Goal: Task Accomplishment & Management: Complete application form

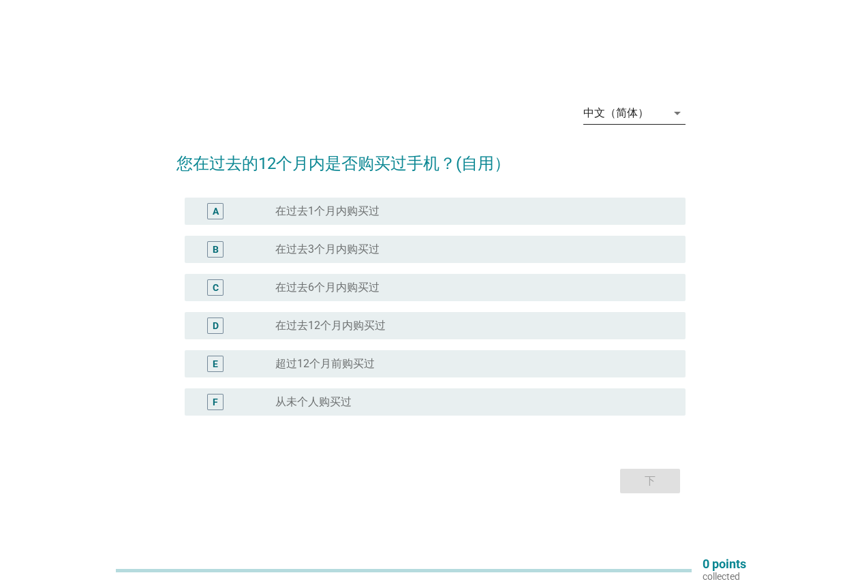
click at [648, 119] on div "中文（简体）" at bounding box center [624, 113] width 83 height 22
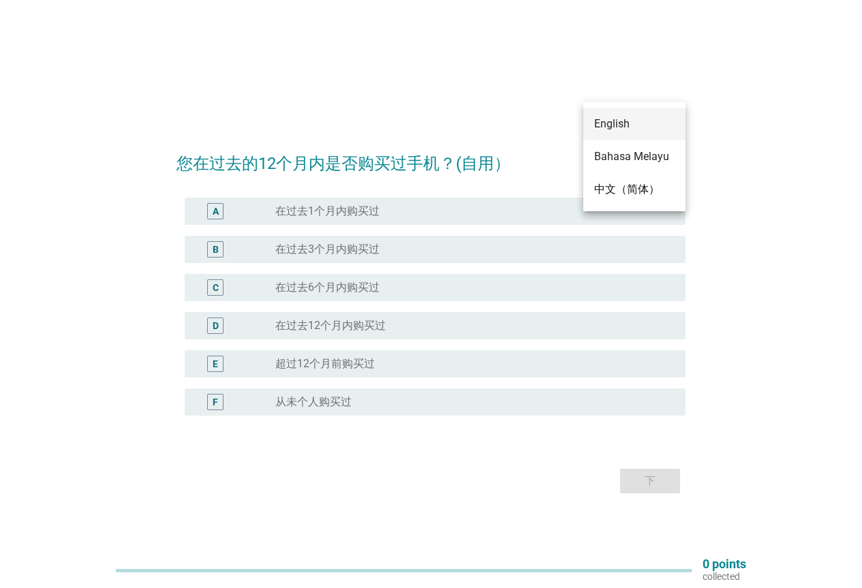
click at [631, 130] on div "English" at bounding box center [634, 124] width 80 height 16
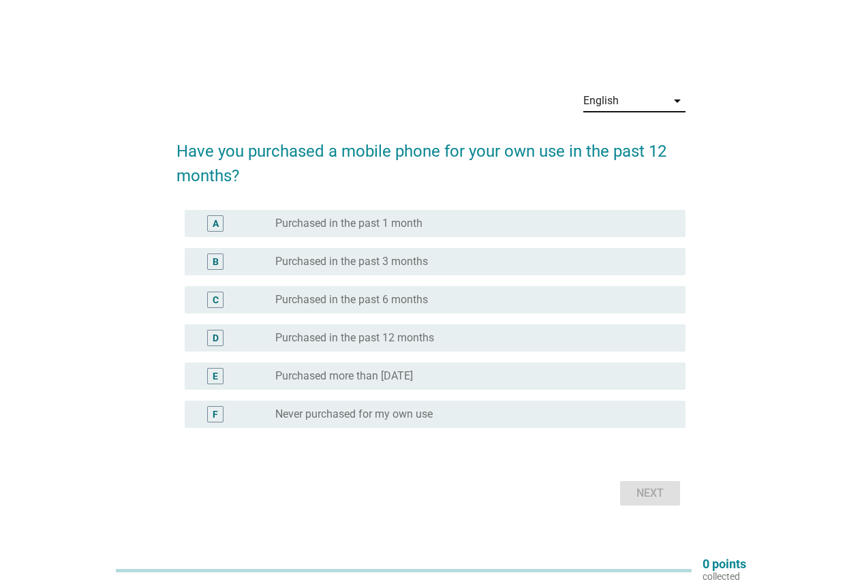
click at [359, 305] on label "Purchased in the past 6 months" at bounding box center [351, 300] width 153 height 14
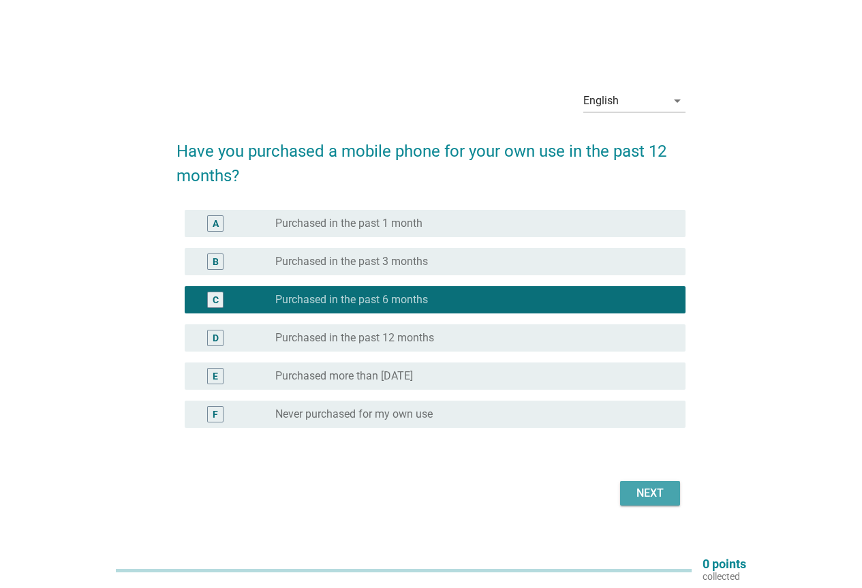
click at [665, 489] on div "Next" at bounding box center [650, 493] width 38 height 16
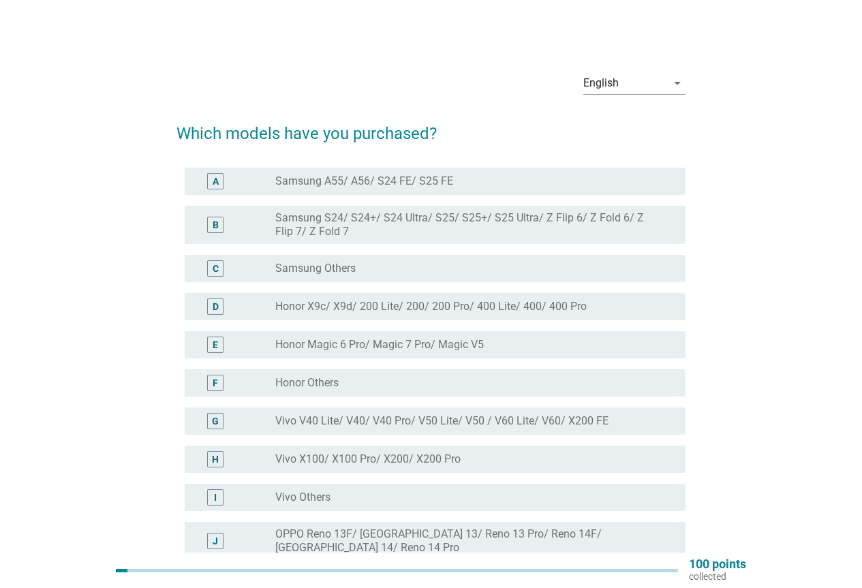
click at [350, 455] on label "Vivo X100/ X100 Pro/ X200/ X200 Pro" at bounding box center [367, 460] width 185 height 14
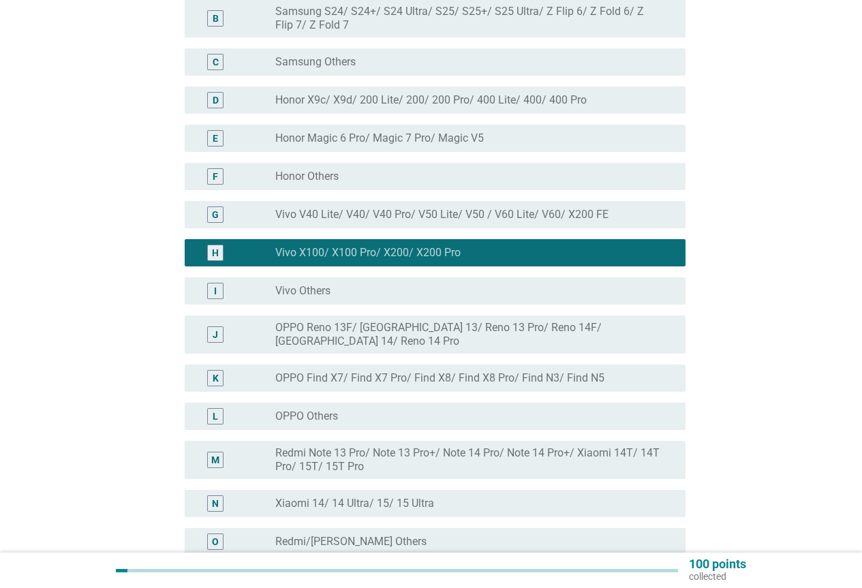
scroll to position [380, 0]
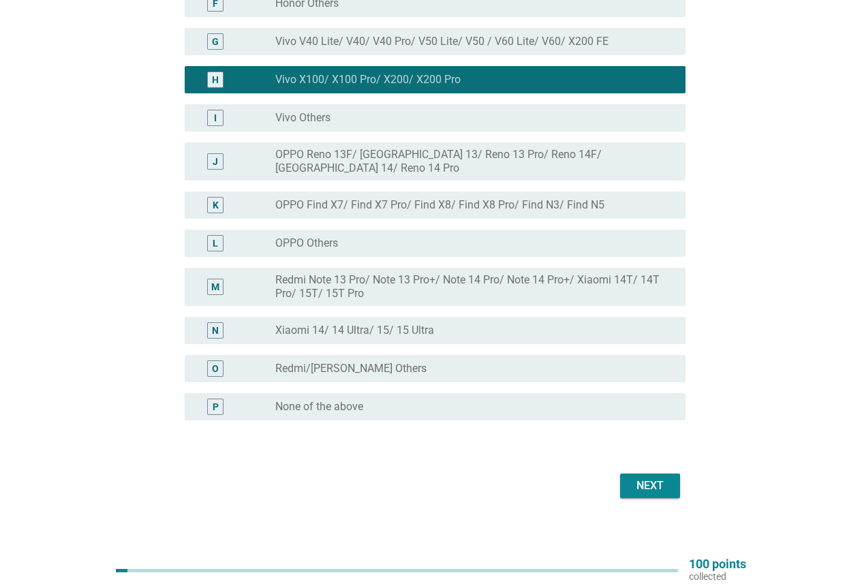
click at [651, 483] on div "Next" at bounding box center [650, 486] width 38 height 16
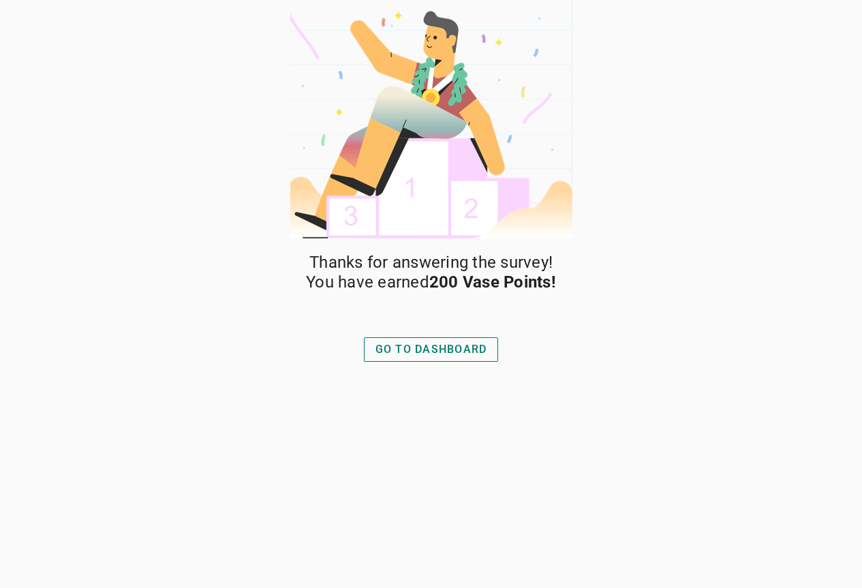
click at [428, 344] on div "GO TO DASHBOARD" at bounding box center [432, 349] width 112 height 16
